Goal: Find specific page/section: Find specific page/section

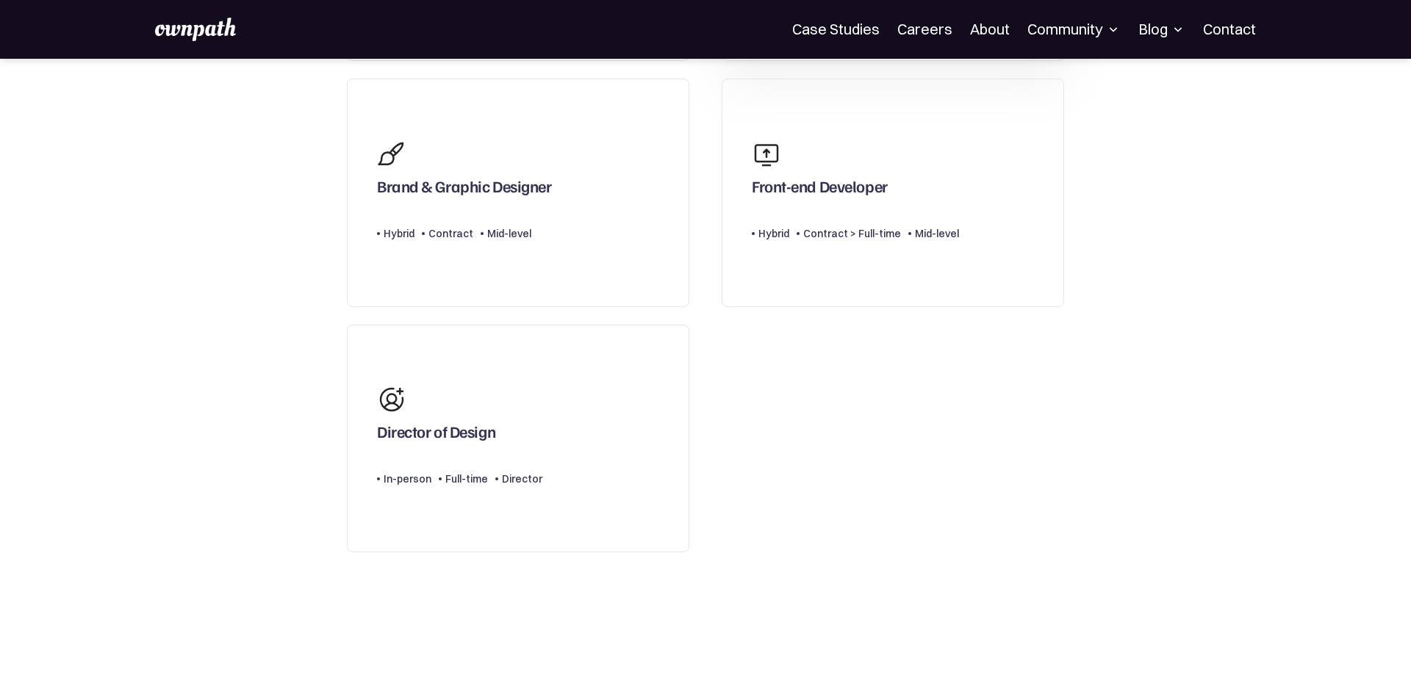
scroll to position [531, 0]
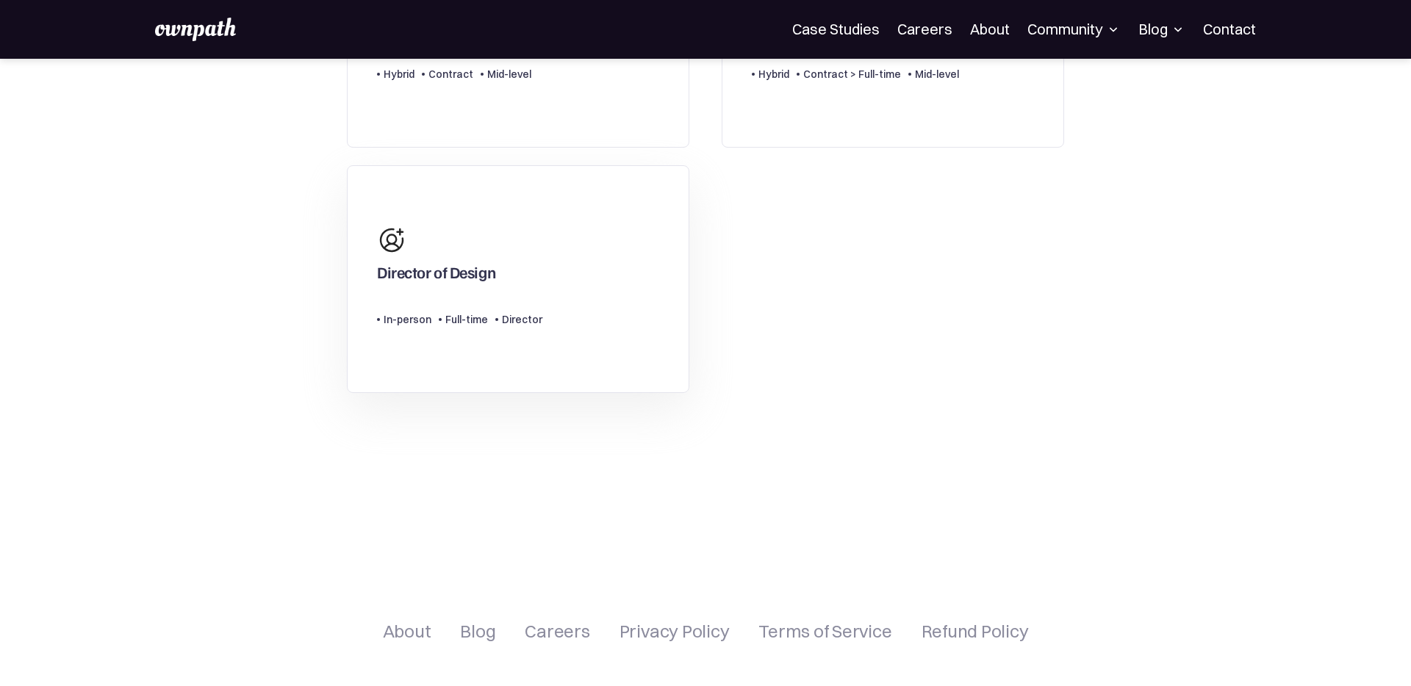
click at [622, 357] on link "Director of Design Type Level In-person Full-time Director" at bounding box center [518, 279] width 342 height 229
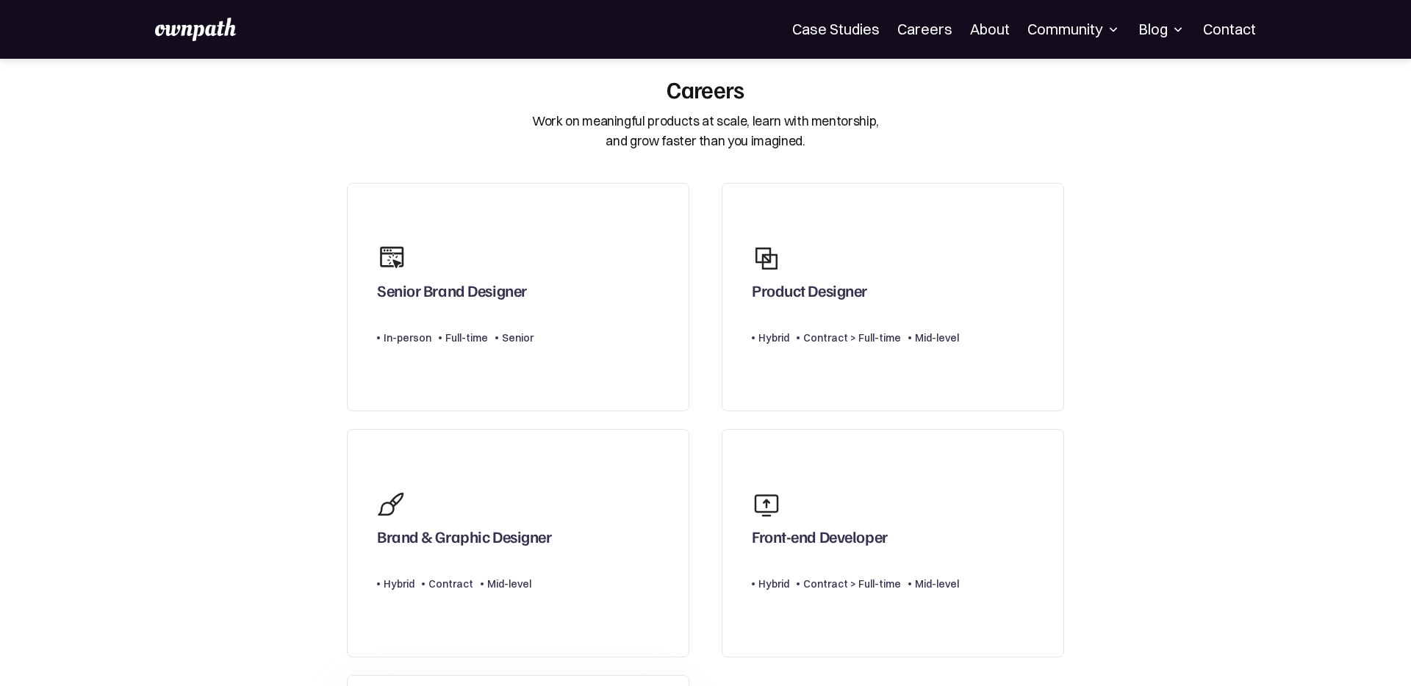
scroll to position [0, 0]
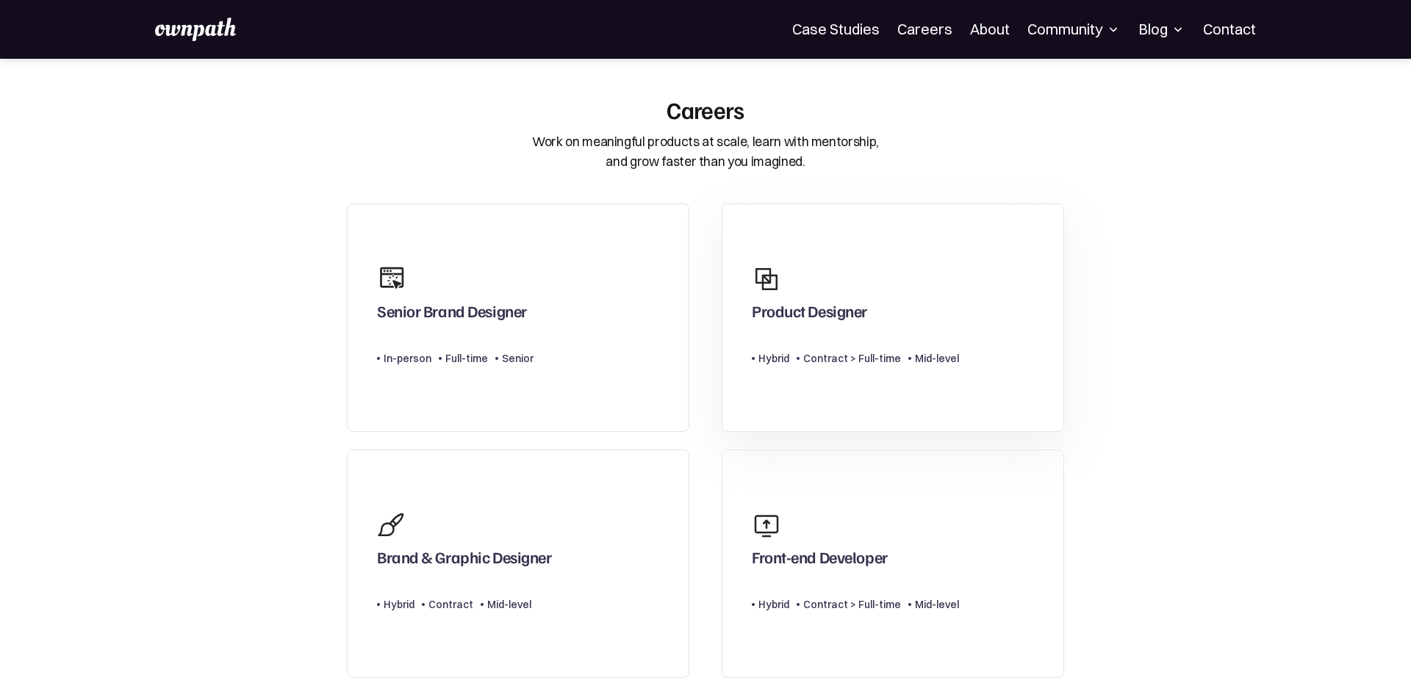
click at [874, 363] on div "Contract > Full-time" at bounding box center [852, 359] width 98 height 18
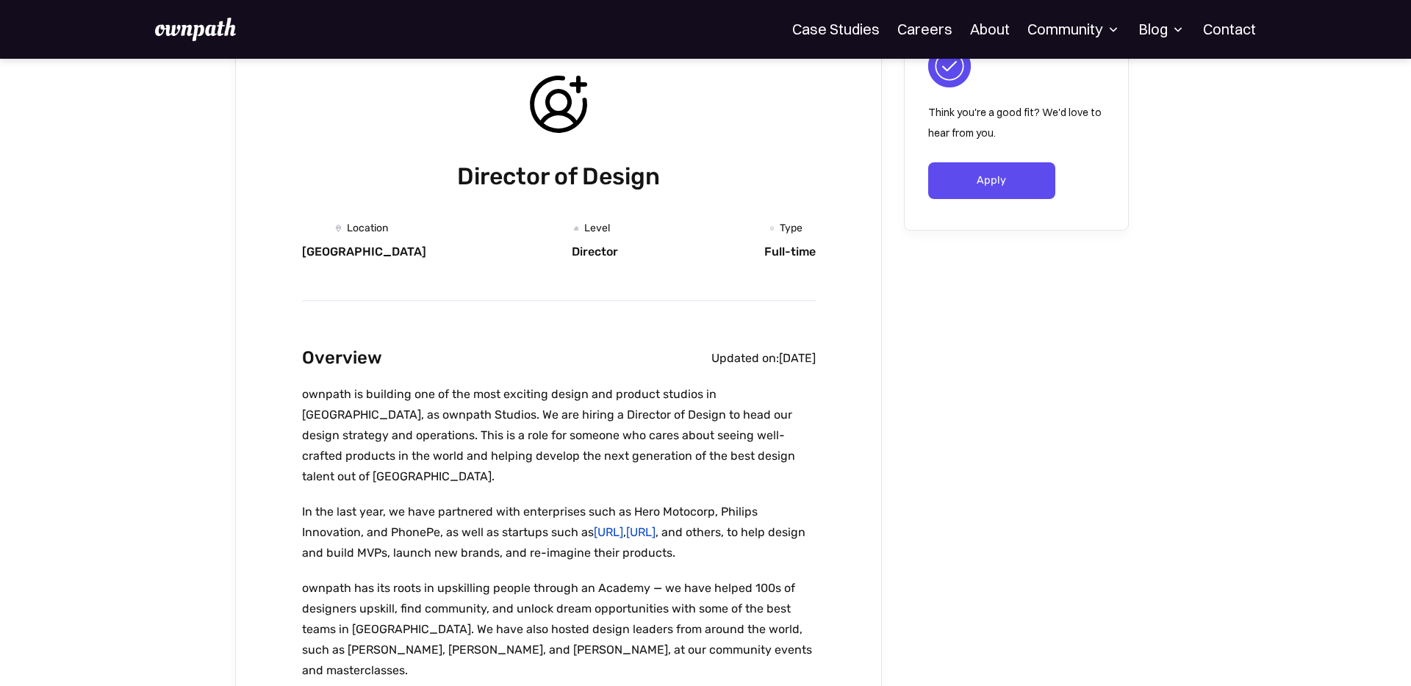
scroll to position [122, 0]
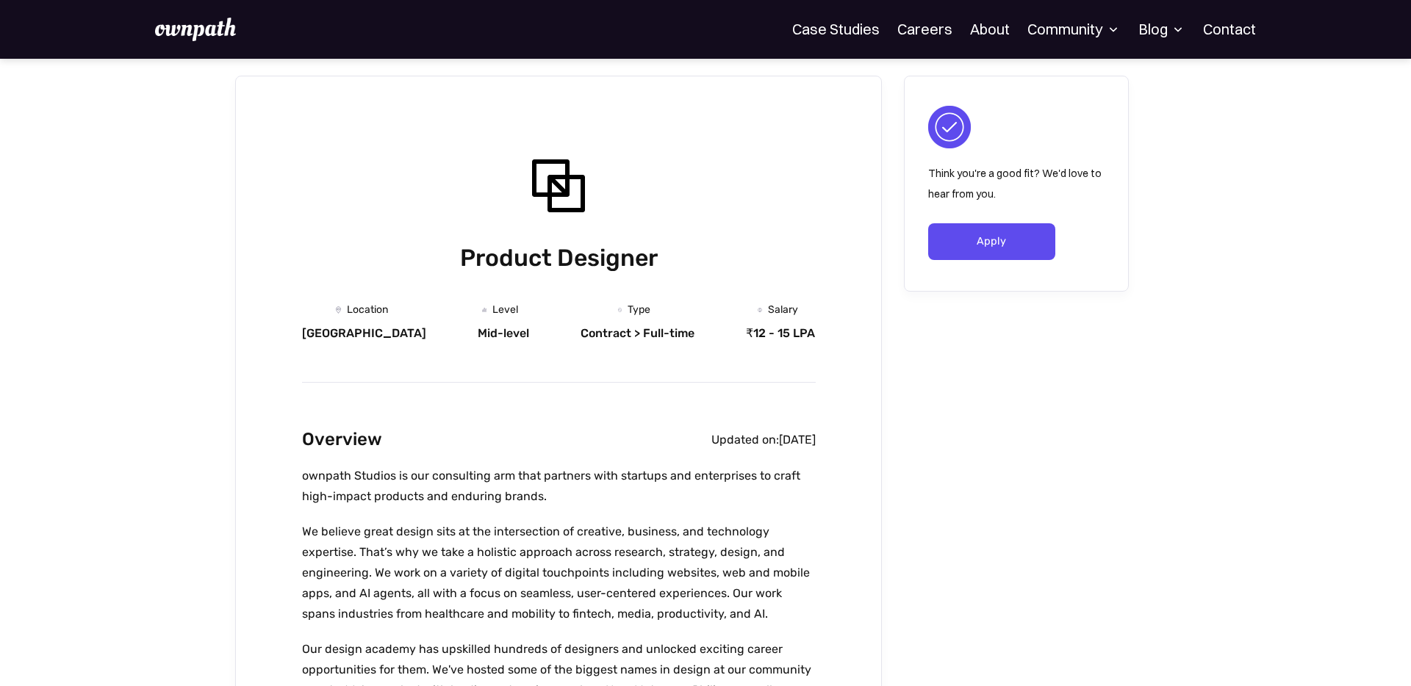
scroll to position [1, 0]
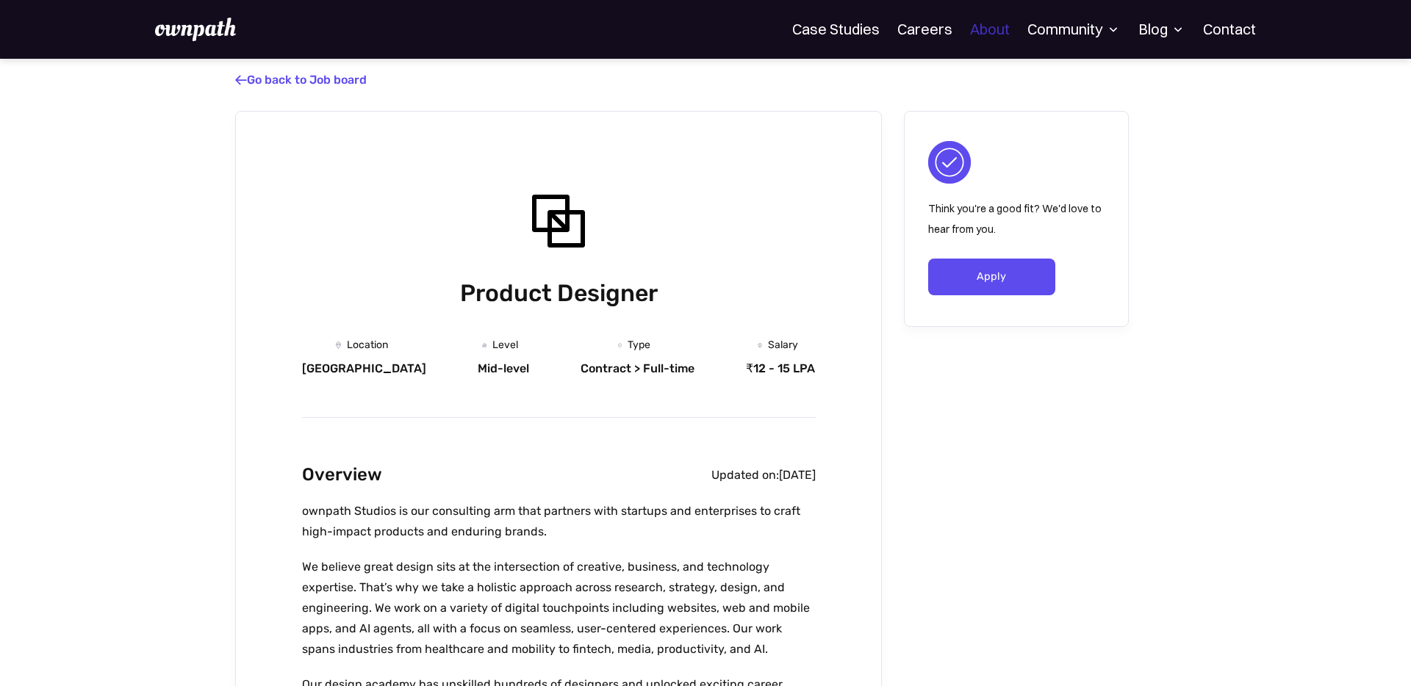
click at [998, 35] on link "About" at bounding box center [990, 30] width 40 height 18
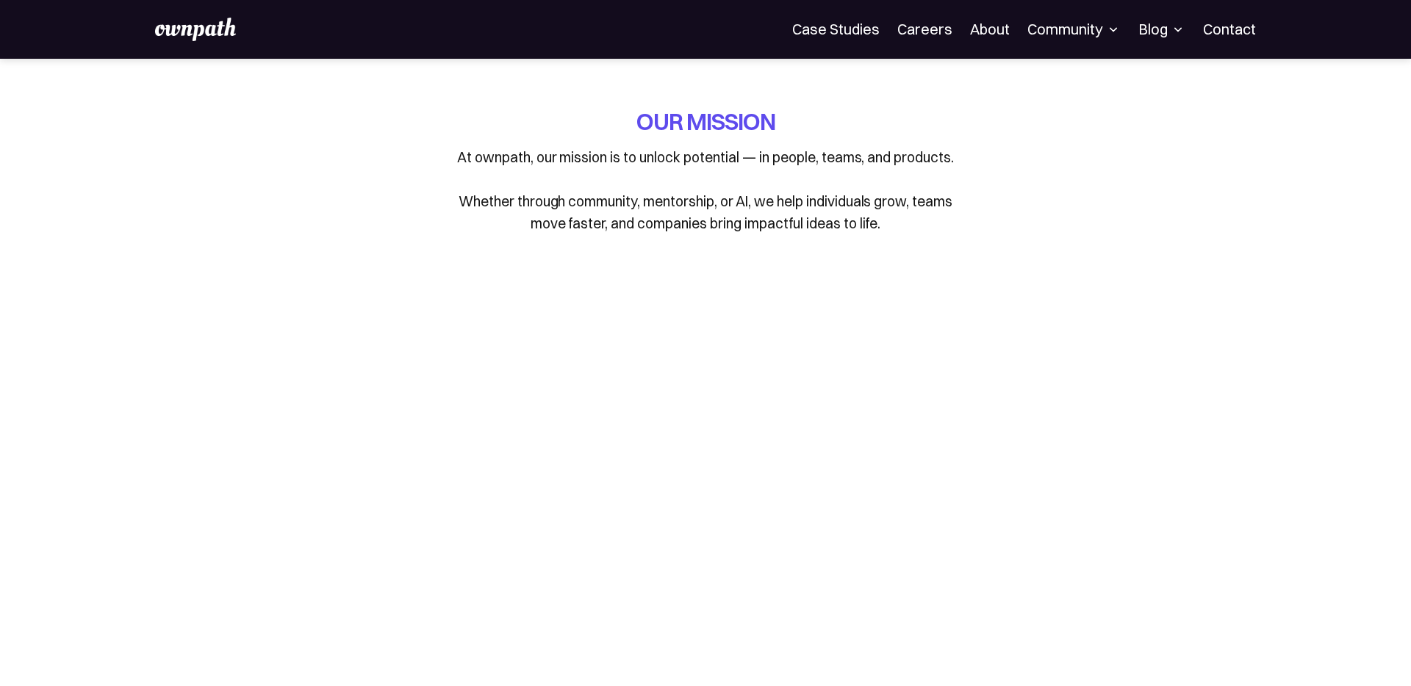
click at [1079, 30] on div "Community" at bounding box center [1073, 30] width 93 height 18
click at [1224, 32] on link "Contact" at bounding box center [1229, 30] width 53 height 18
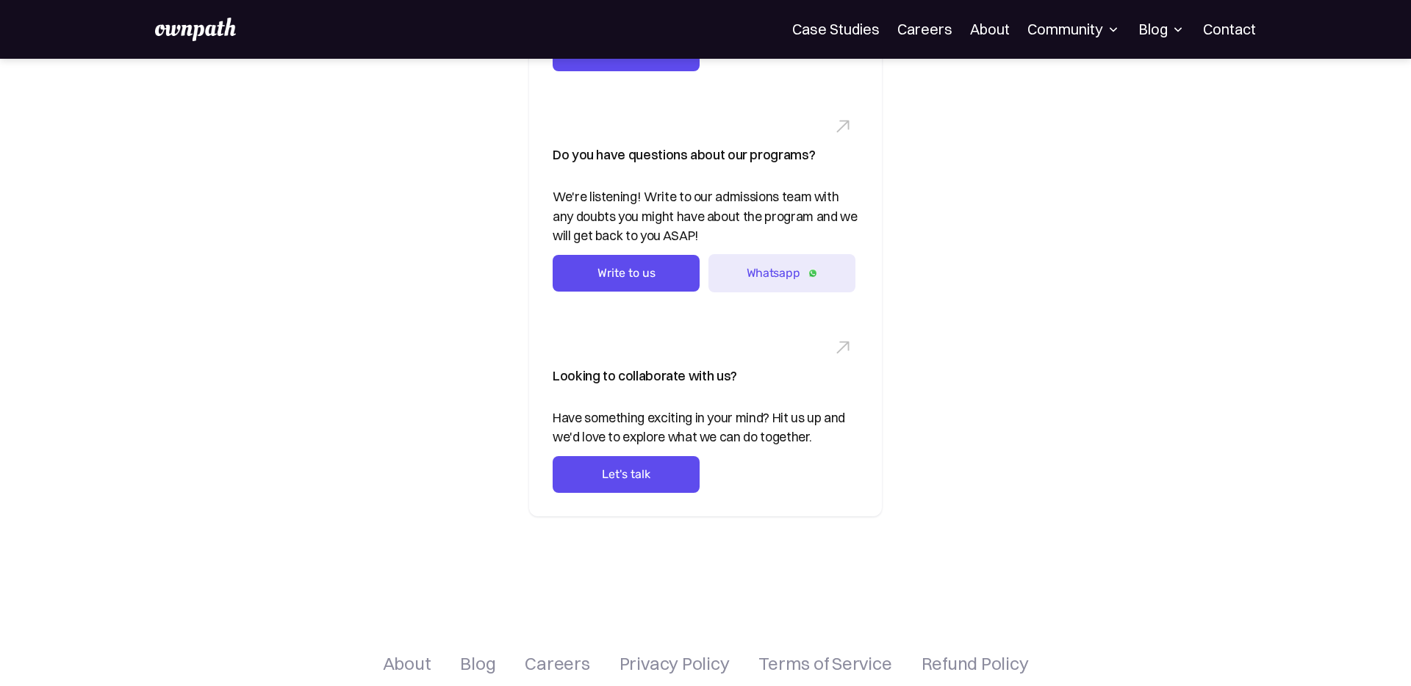
scroll to position [255, 0]
click at [653, 478] on link "Let's talk" at bounding box center [626, 471] width 147 height 37
